Goal: Navigation & Orientation: Find specific page/section

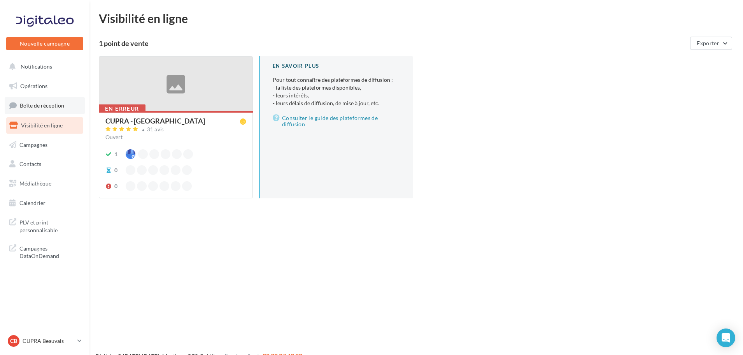
click at [30, 114] on link "Boîte de réception" at bounding box center [45, 105] width 80 height 17
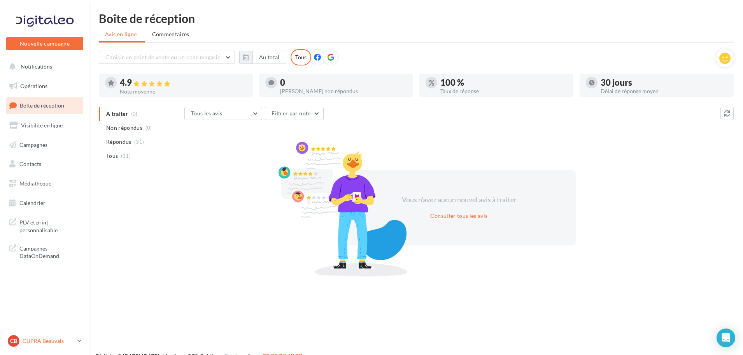
click at [67, 343] on p "CUPRA Beauvais" at bounding box center [49, 341] width 52 height 8
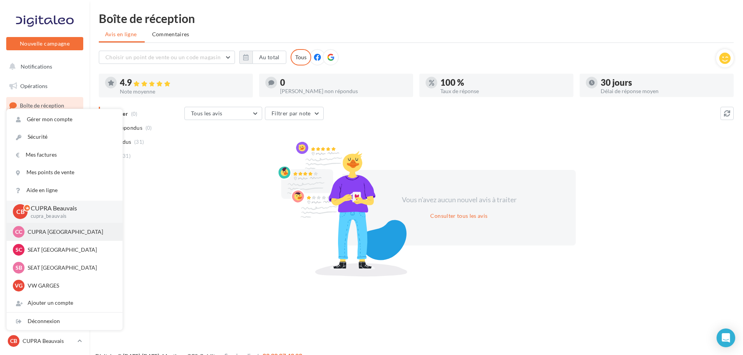
click at [47, 238] on div "CC CUPRA Compiègne cupra_compiegne" at bounding box center [65, 232] width 116 height 18
click at [38, 228] on p "CUPRA [GEOGRAPHIC_DATA]" at bounding box center [71, 232] width 86 height 8
